Goal: Task Accomplishment & Management: Manage account settings

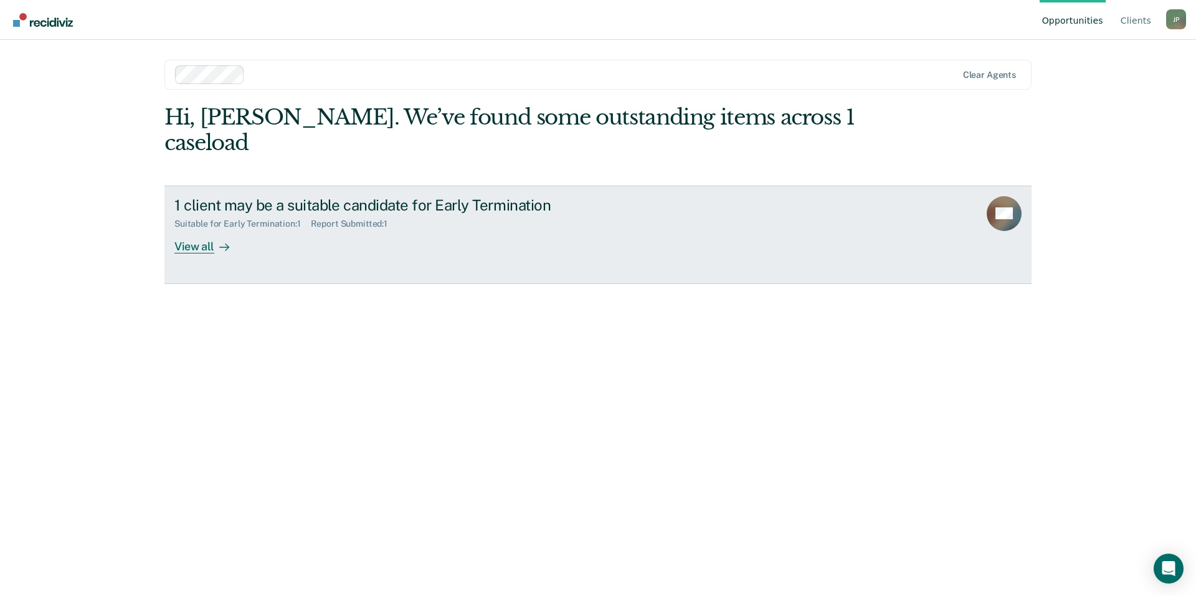
click at [204, 229] on div "View all" at bounding box center [209, 241] width 70 height 24
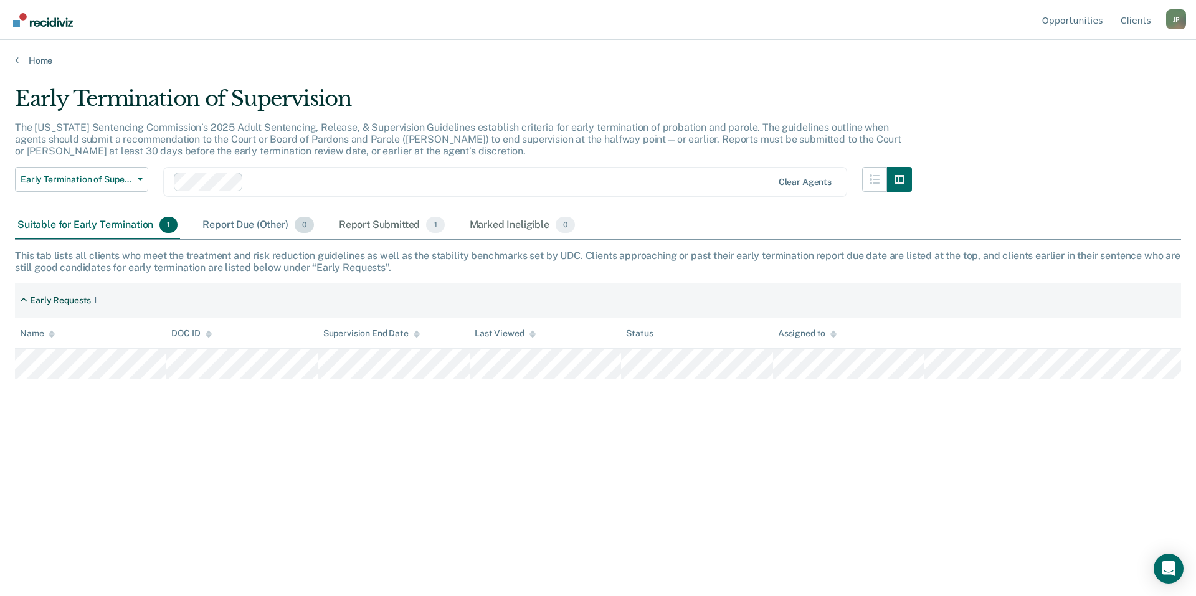
click at [230, 231] on div "Report Due (Other) 0" at bounding box center [258, 225] width 116 height 27
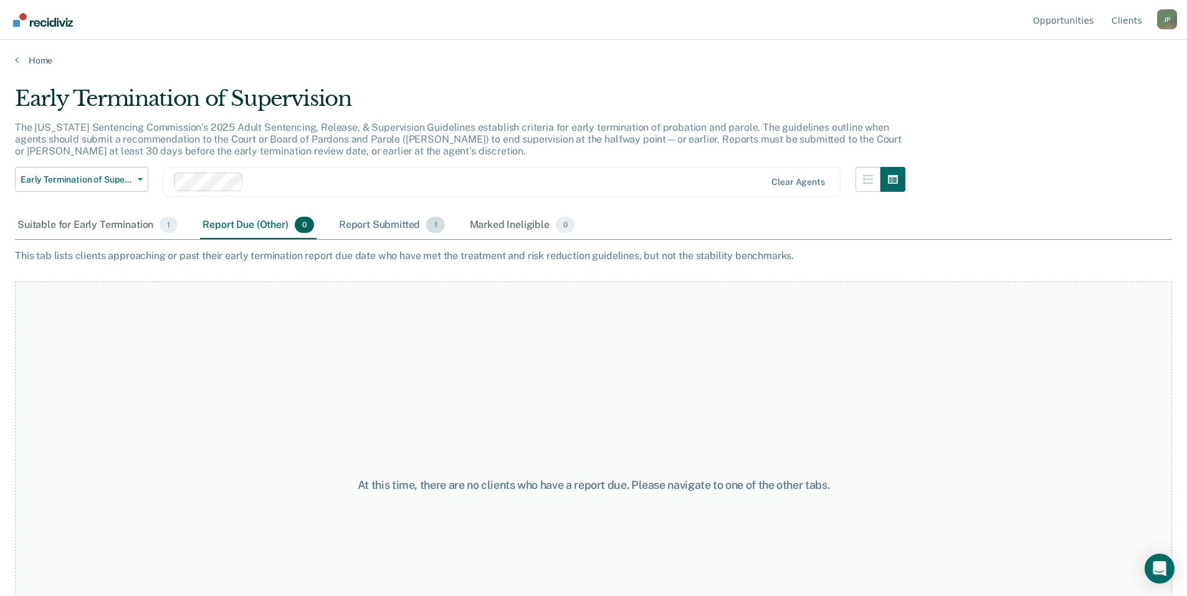
click at [368, 229] on div "Report Submitted 1" at bounding box center [391, 225] width 111 height 27
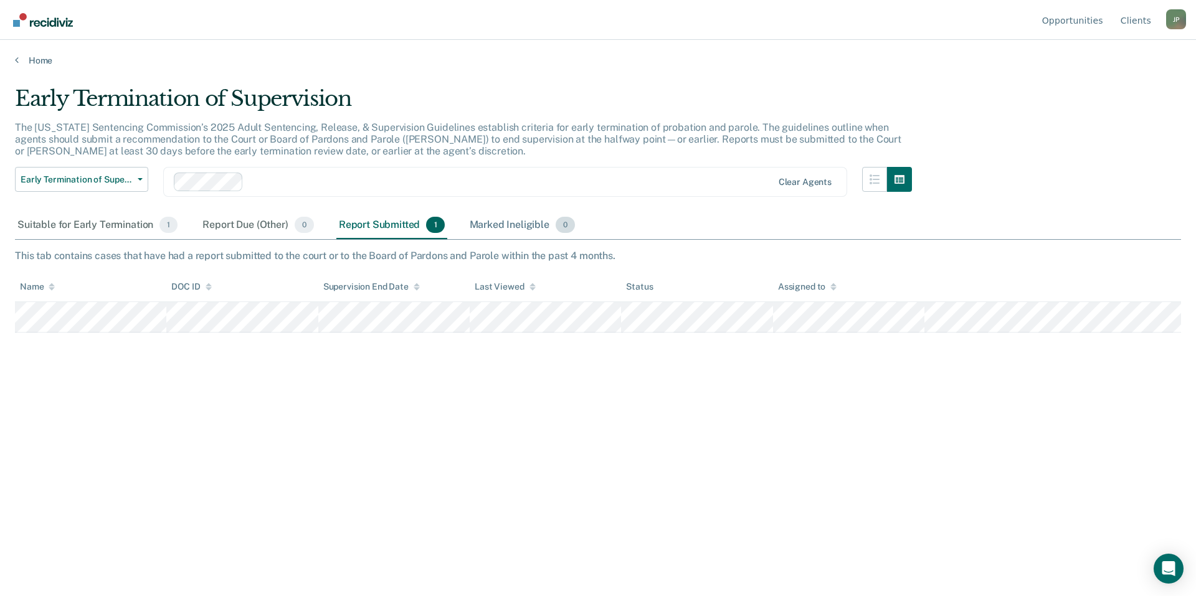
click at [514, 226] on div "Marked Ineligible 0" at bounding box center [522, 225] width 111 height 27
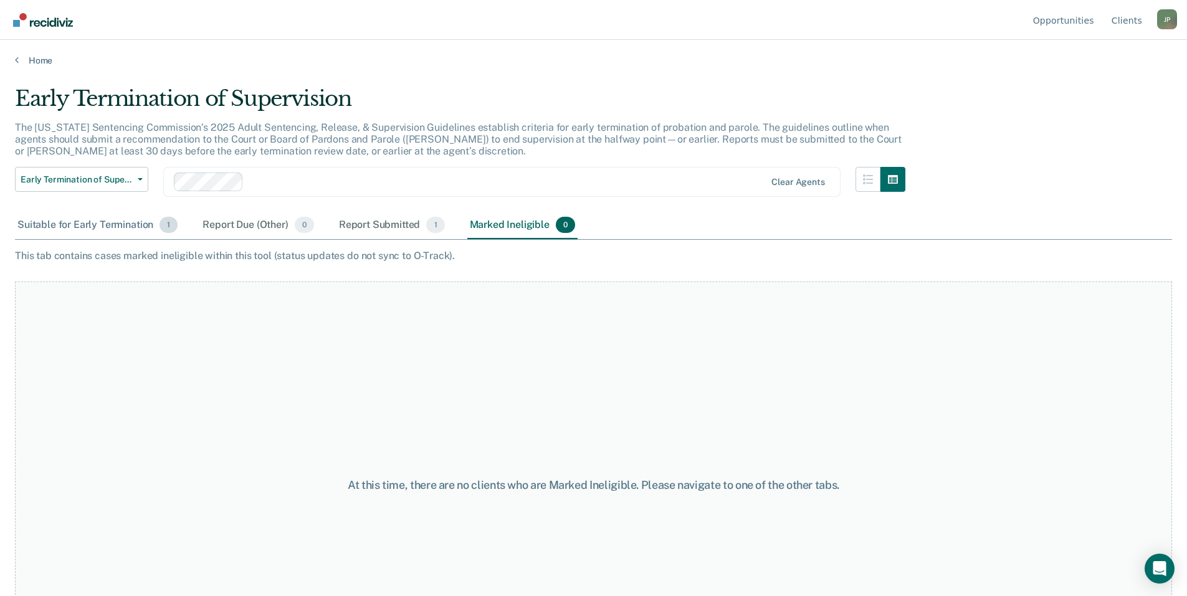
click at [57, 230] on div "Suitable for Early Termination 1" at bounding box center [97, 225] width 165 height 27
